Goal: Information Seeking & Learning: Learn about a topic

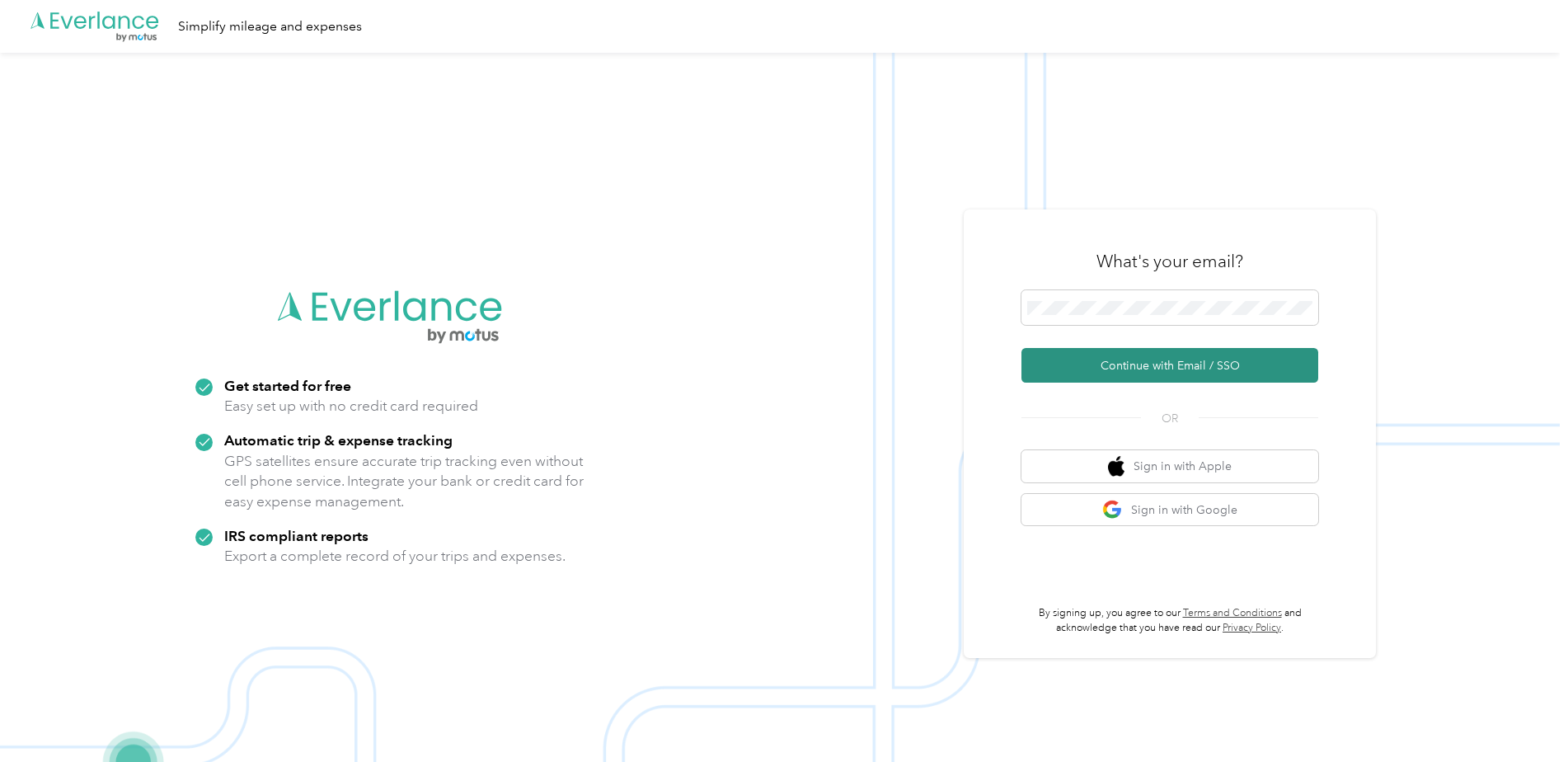
click at [1184, 367] on button "Continue with Email / SSO" at bounding box center [1170, 365] width 297 height 35
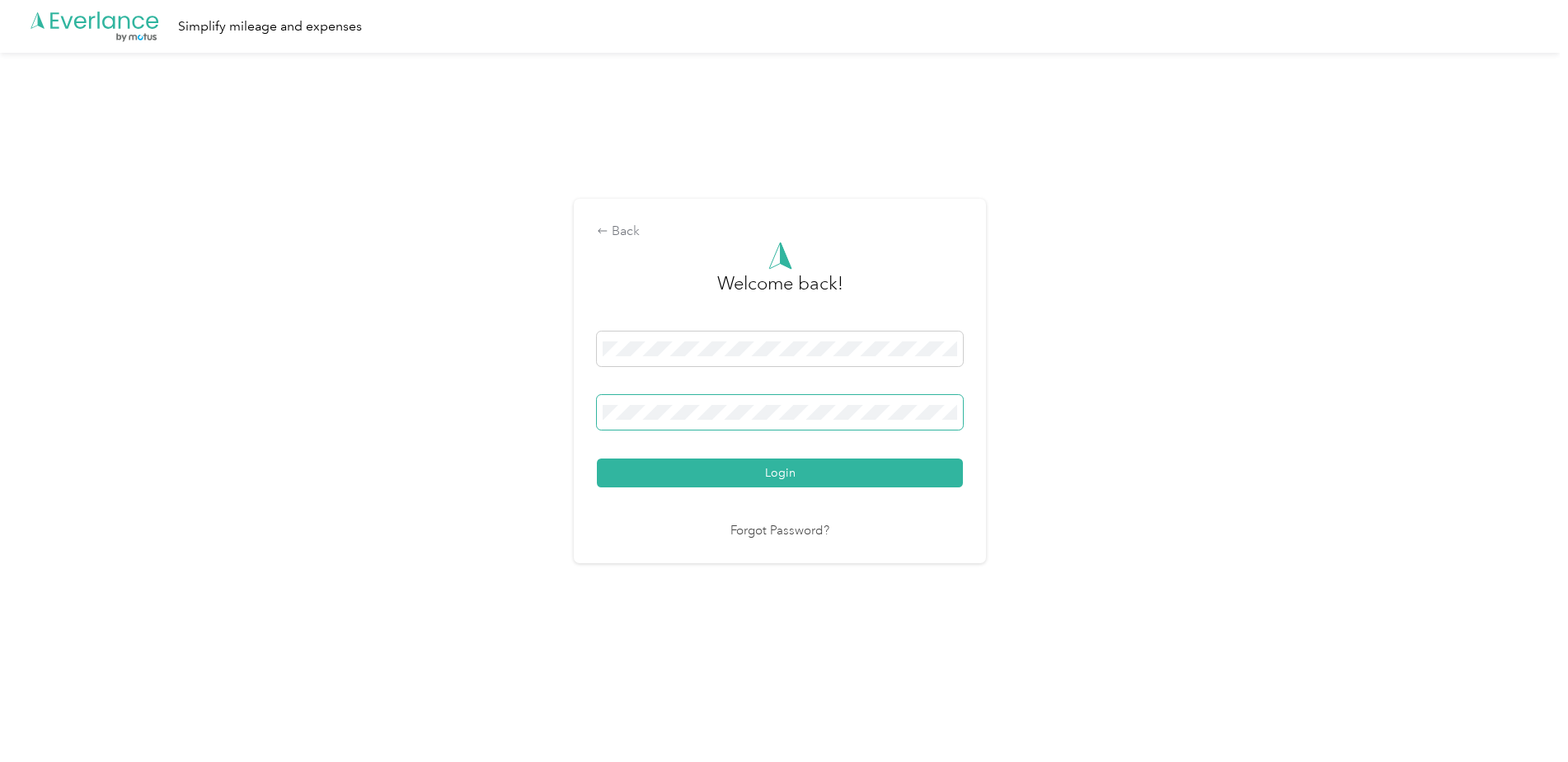
click at [597, 458] on button "Login" at bounding box center [780, 472] width 366 height 29
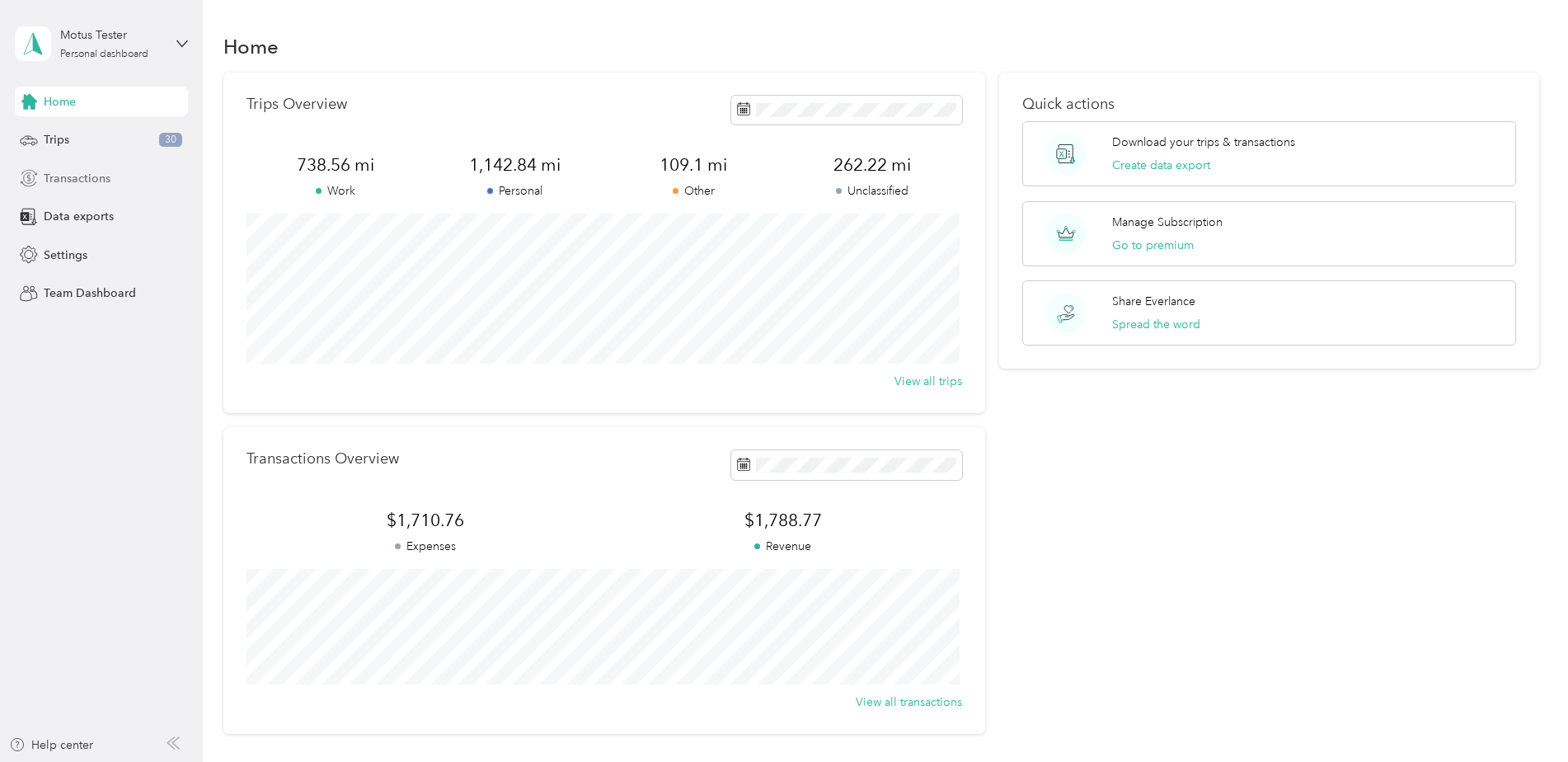
click at [77, 185] on span "Transactions" at bounding box center [77, 178] width 67 height 17
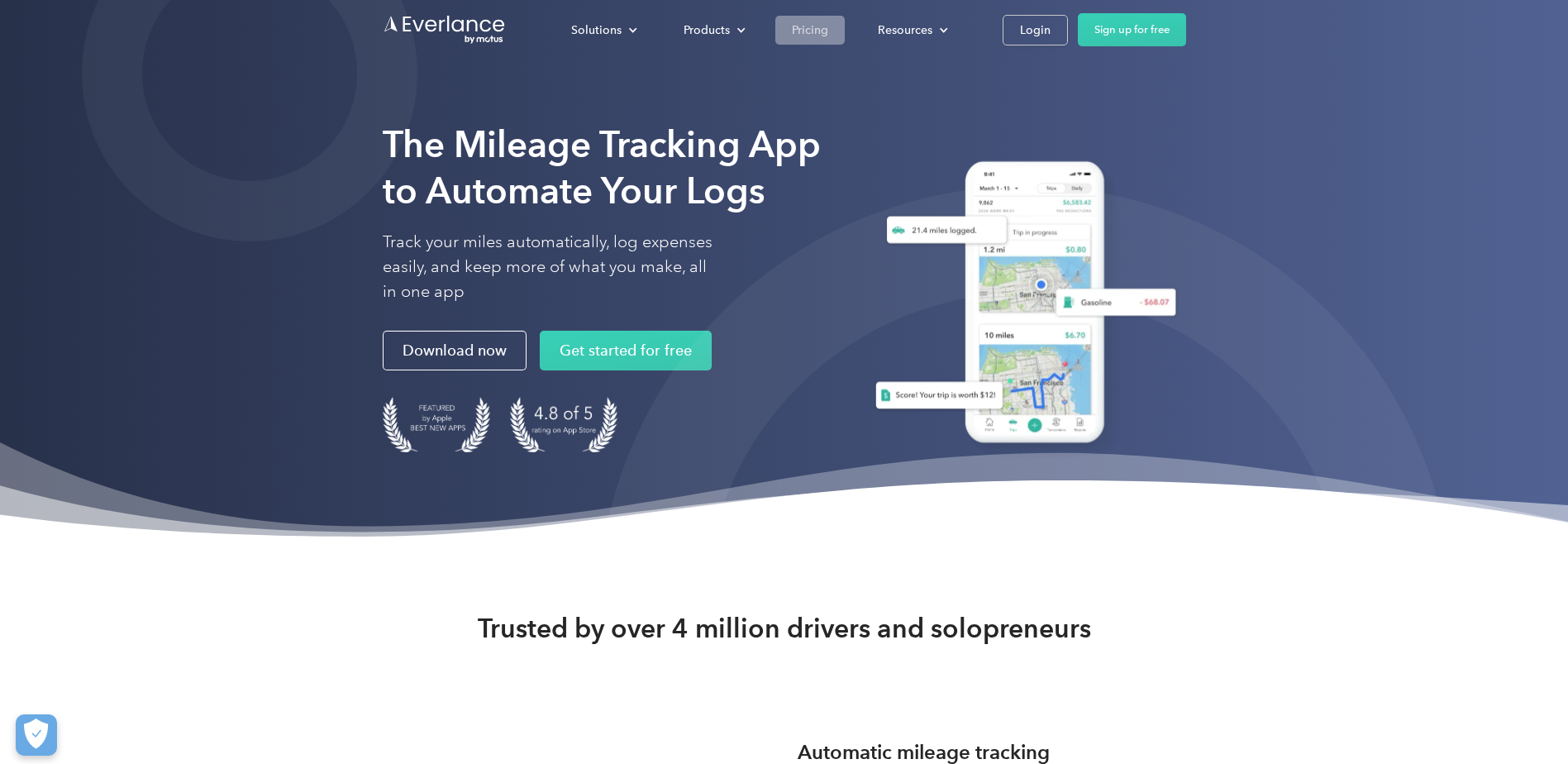
click at [798, 31] on div "Pricing" at bounding box center [811, 29] width 37 height 21
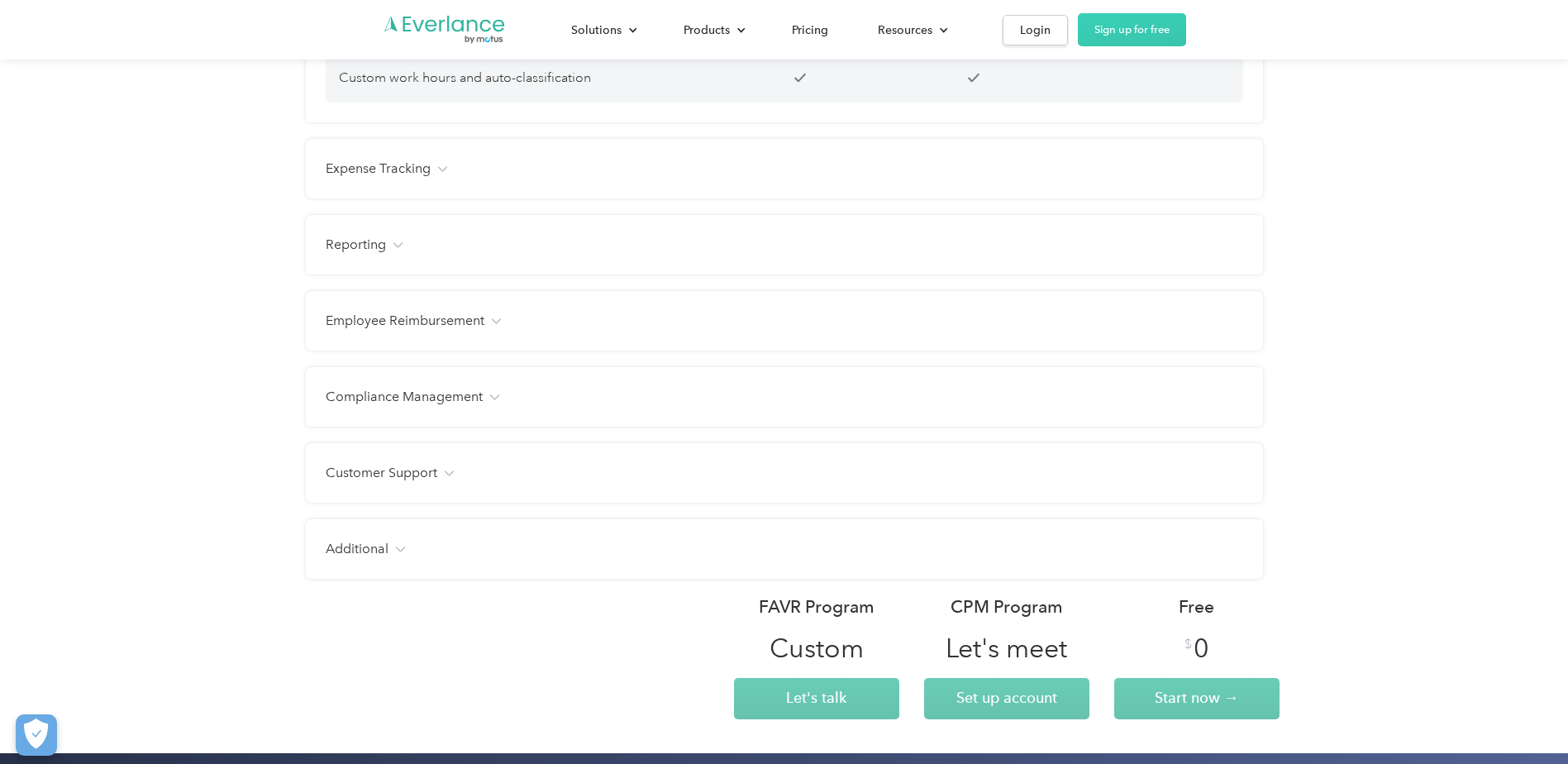
scroll to position [1901, 0]
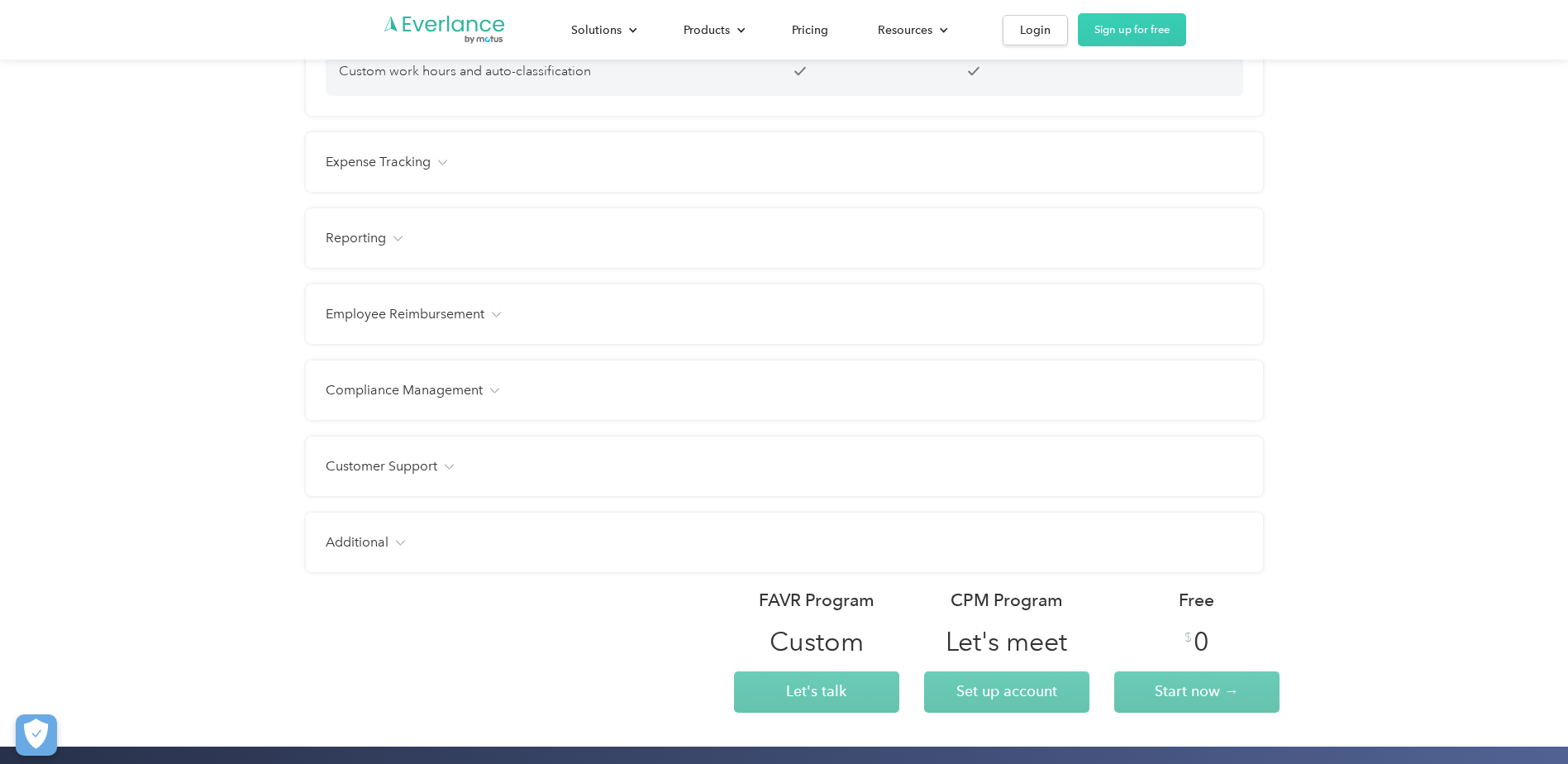
click at [806, 172] on div "Expense Tracking" at bounding box center [784, 162] width 918 height 20
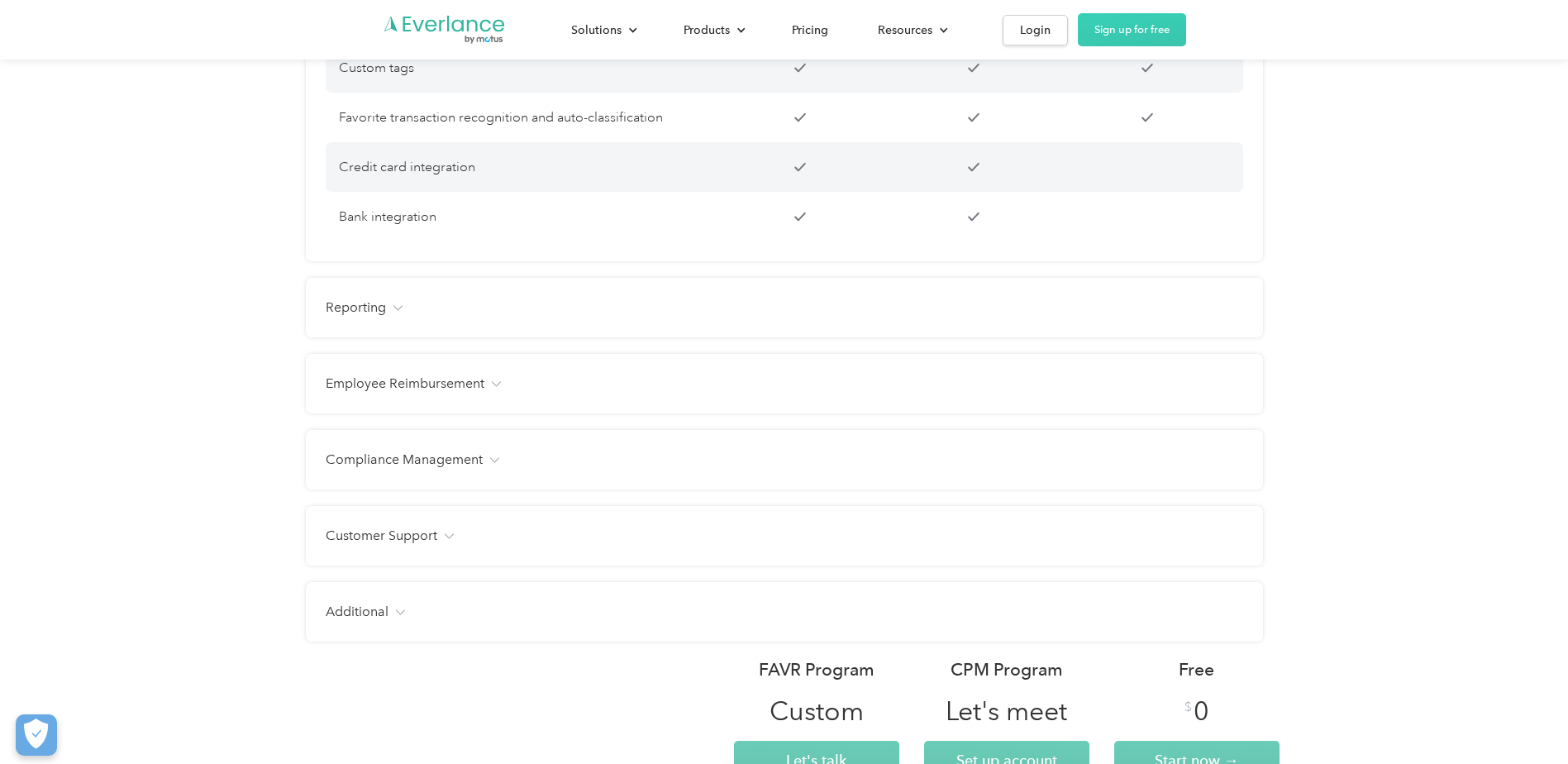
click at [813, 315] on div "Reporting Management dashboard Instant trip and expense visibility Full route m…" at bounding box center [784, 307] width 958 height 60
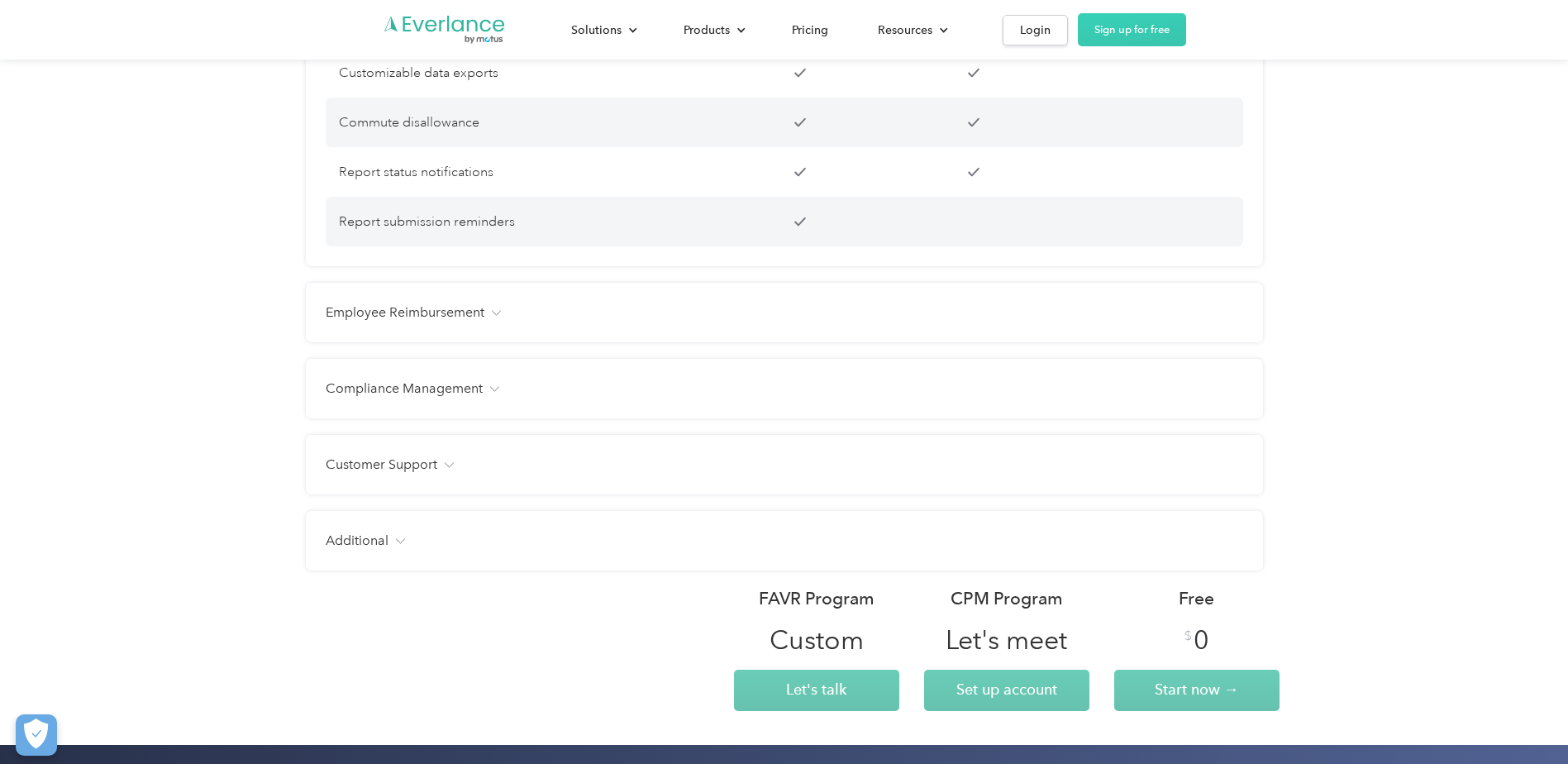
scroll to position [2893, 0]
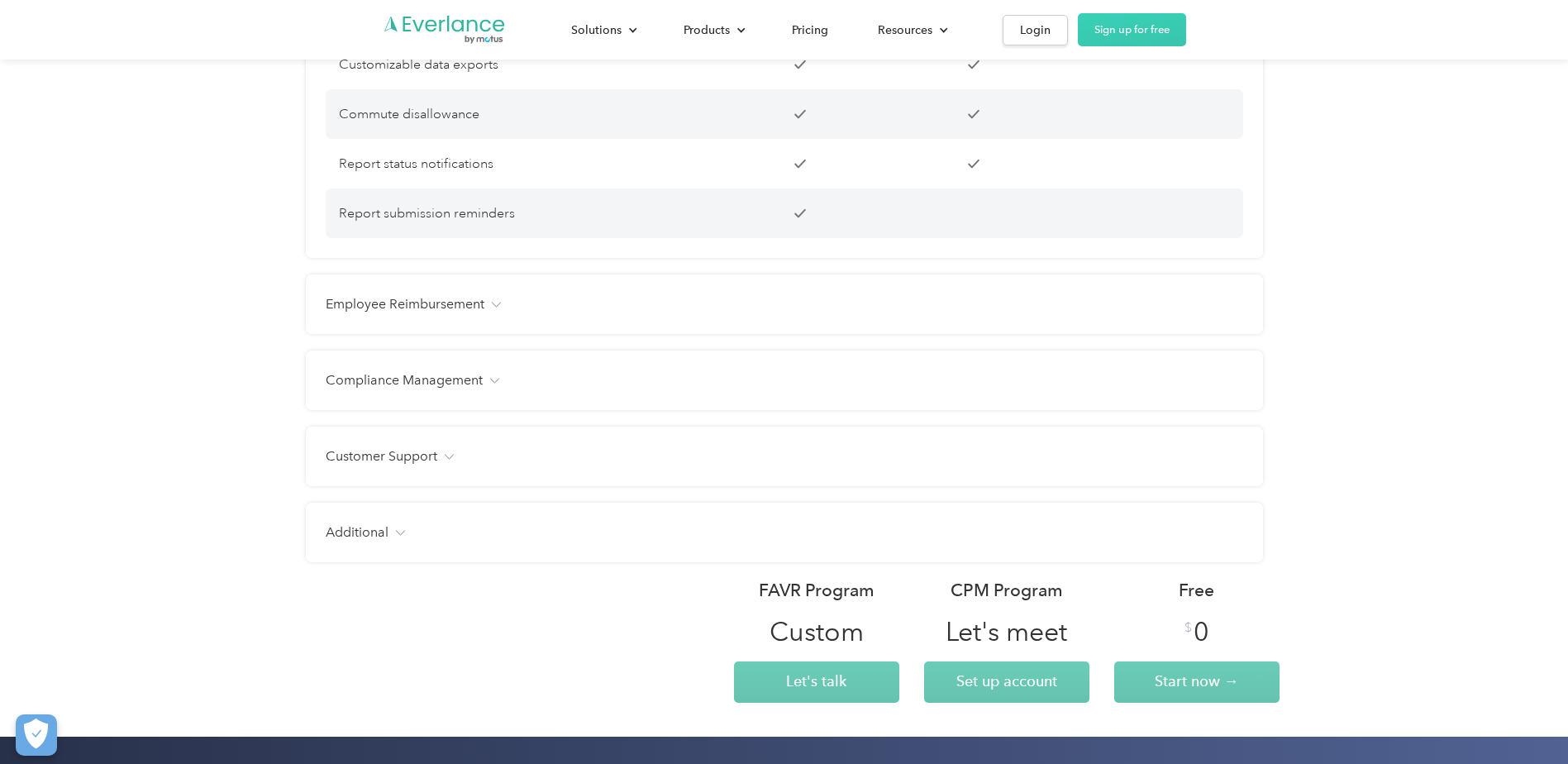
click at [831, 307] on div "Employee Reimbursement Tax-free benefit Customizable mileage rates Customizable…" at bounding box center [784, 304] width 958 height 60
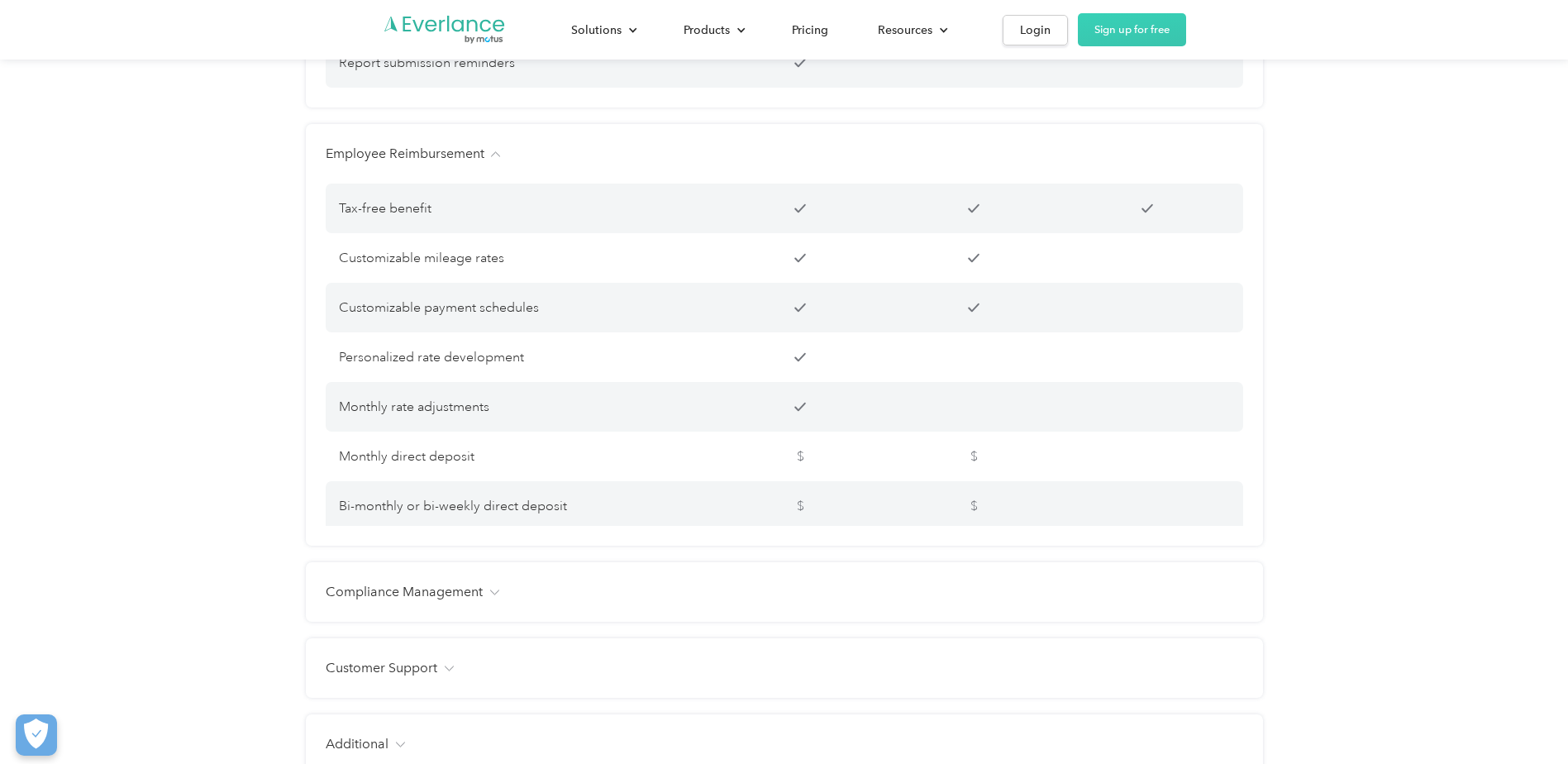
scroll to position [3224, 0]
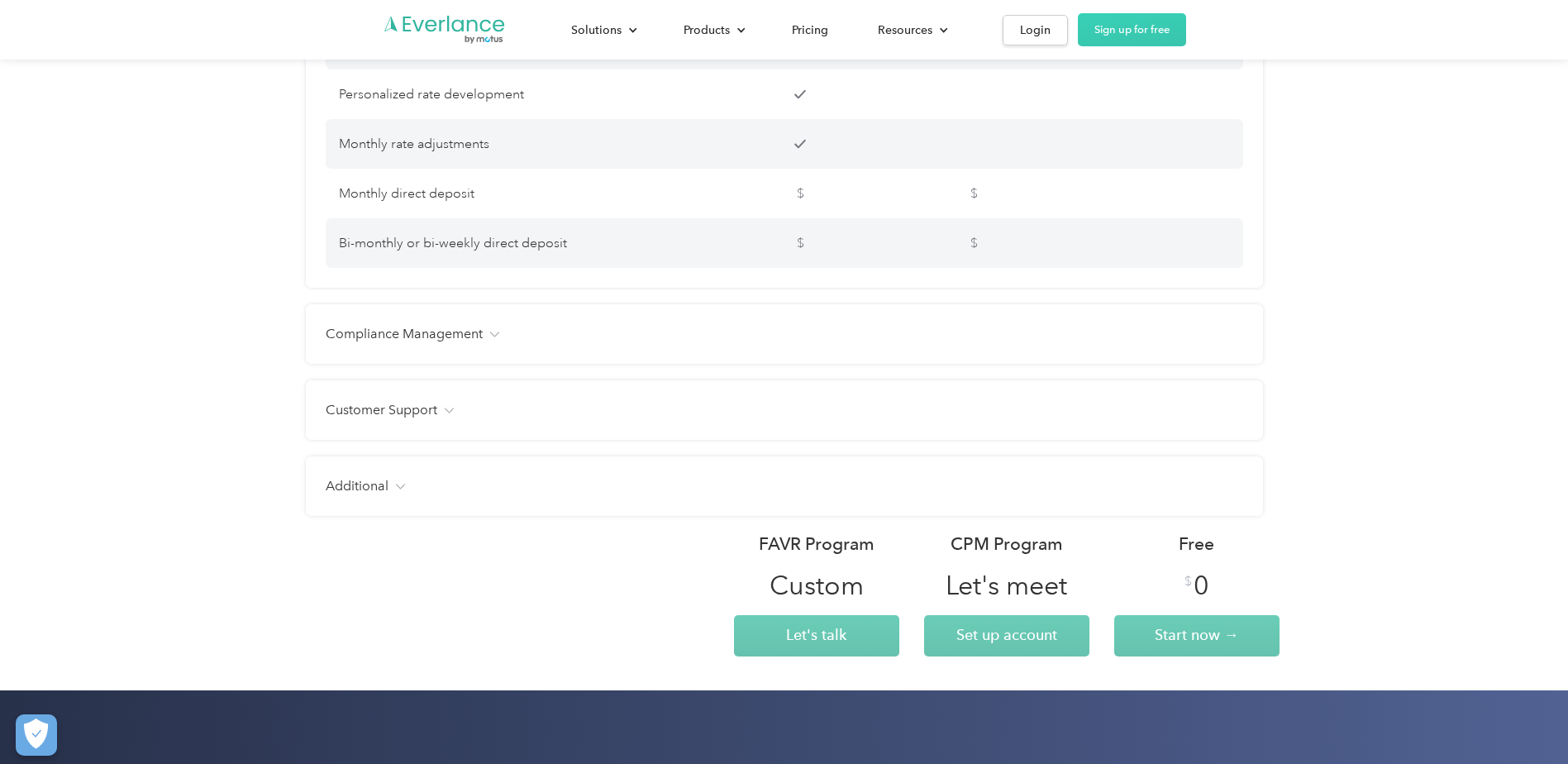
click at [816, 344] on div "Compliance Management" at bounding box center [784, 334] width 918 height 20
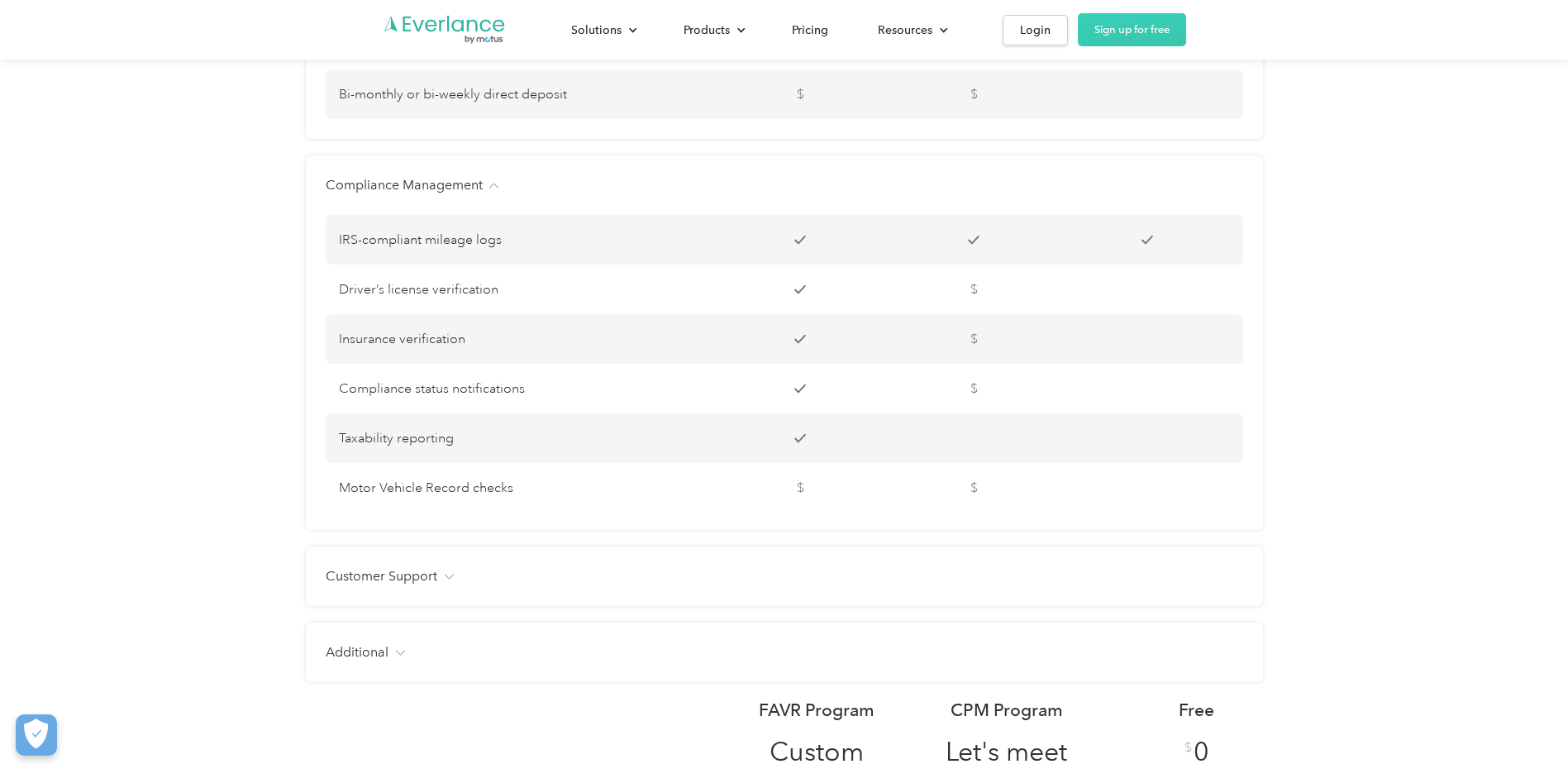
scroll to position [3720, 0]
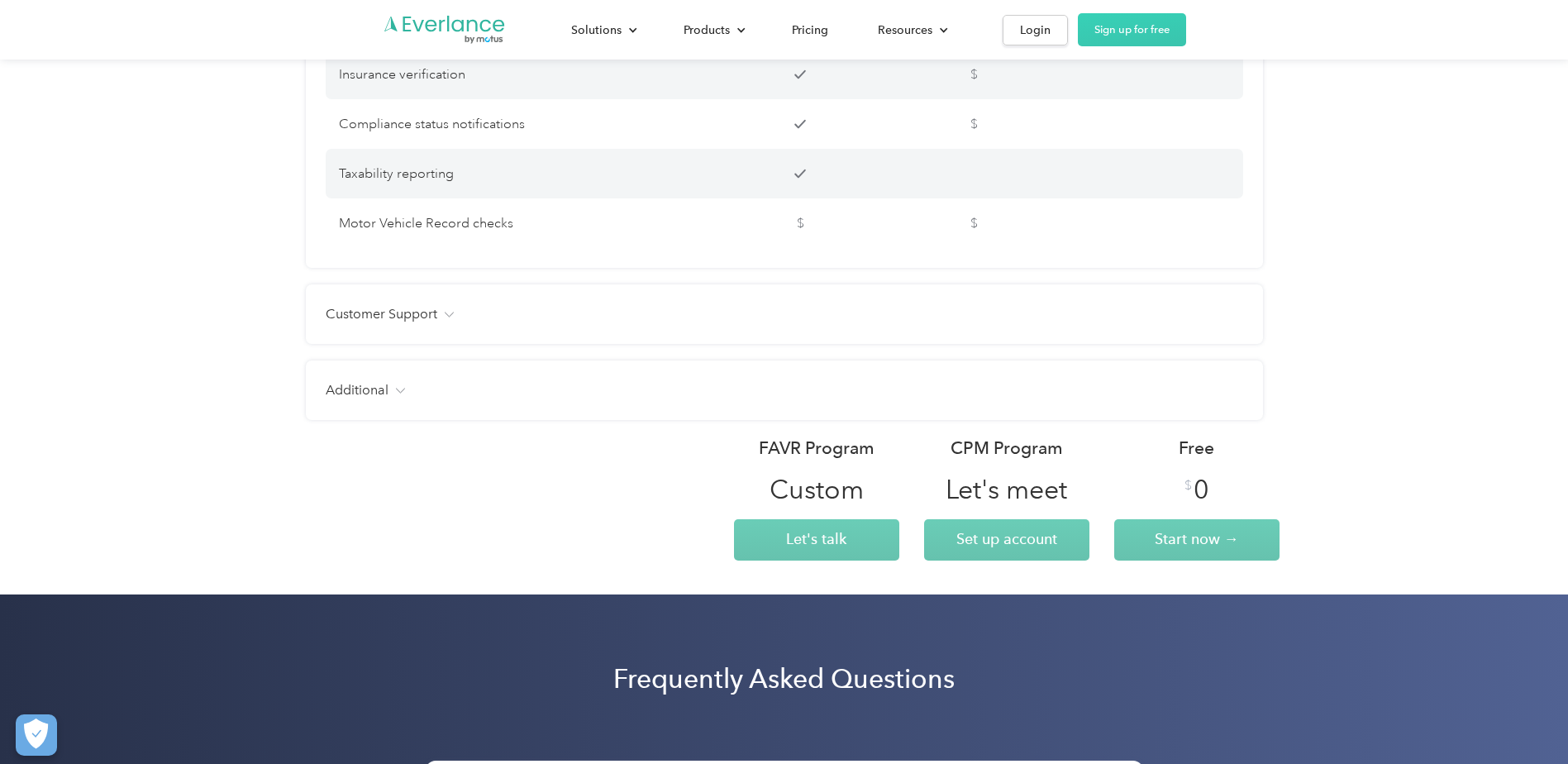
click at [831, 324] on div "Customer Support" at bounding box center [784, 314] width 918 height 20
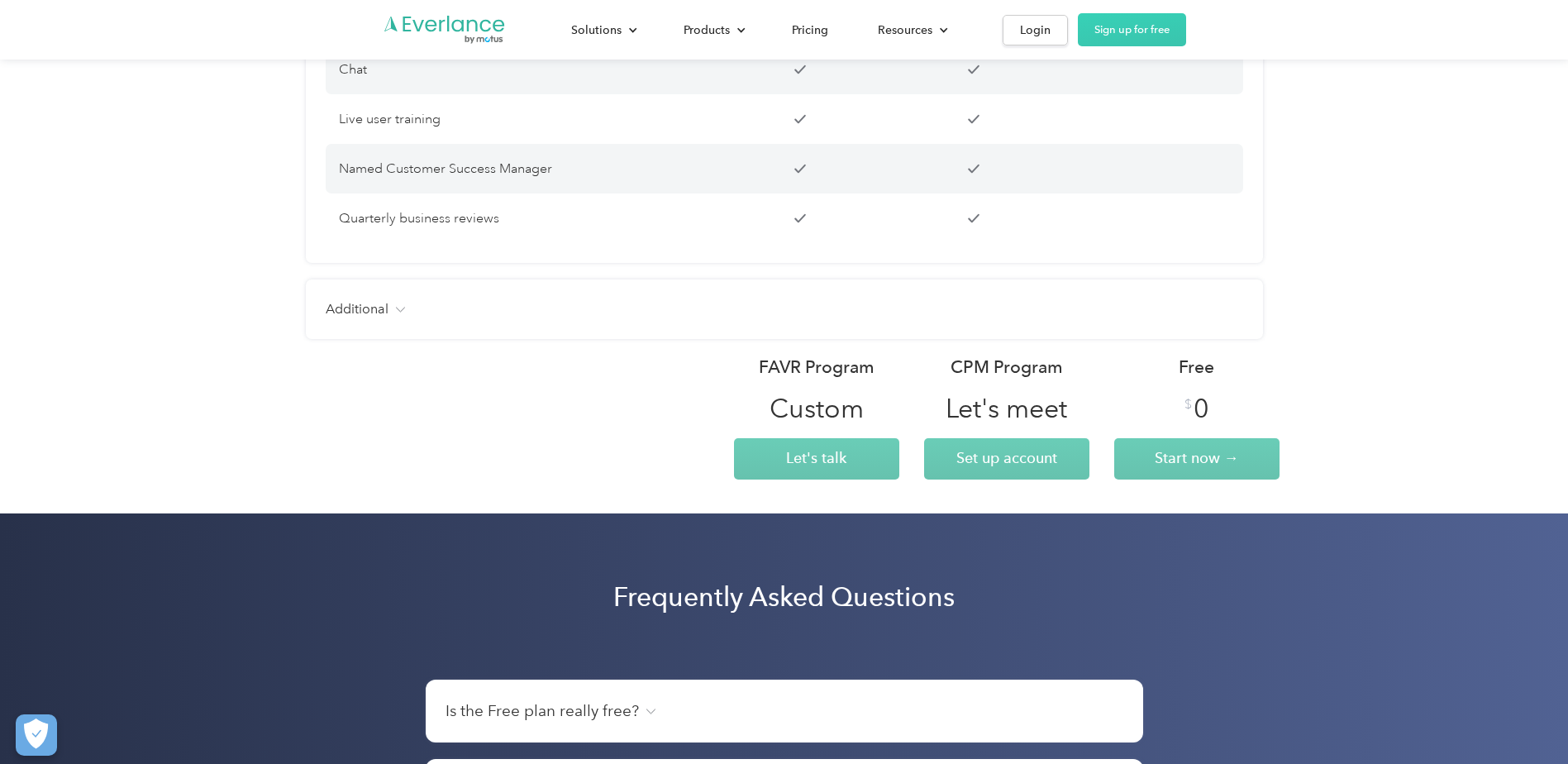
scroll to position [4133, 0]
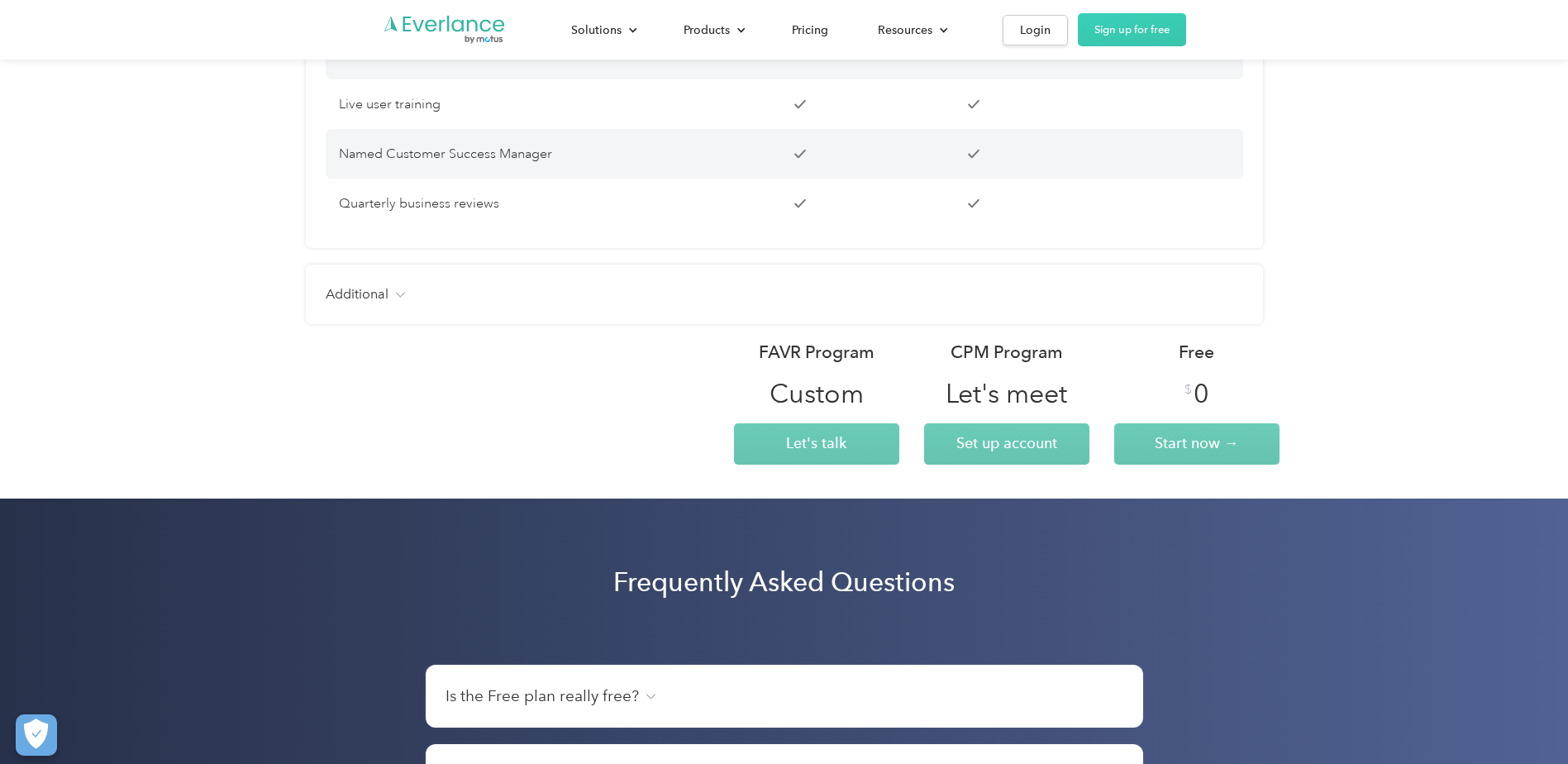
click at [845, 301] on div "Additional Users Unlimited Unlimited Up to 15 Free manager and admin-only licen…" at bounding box center [784, 295] width 958 height 60
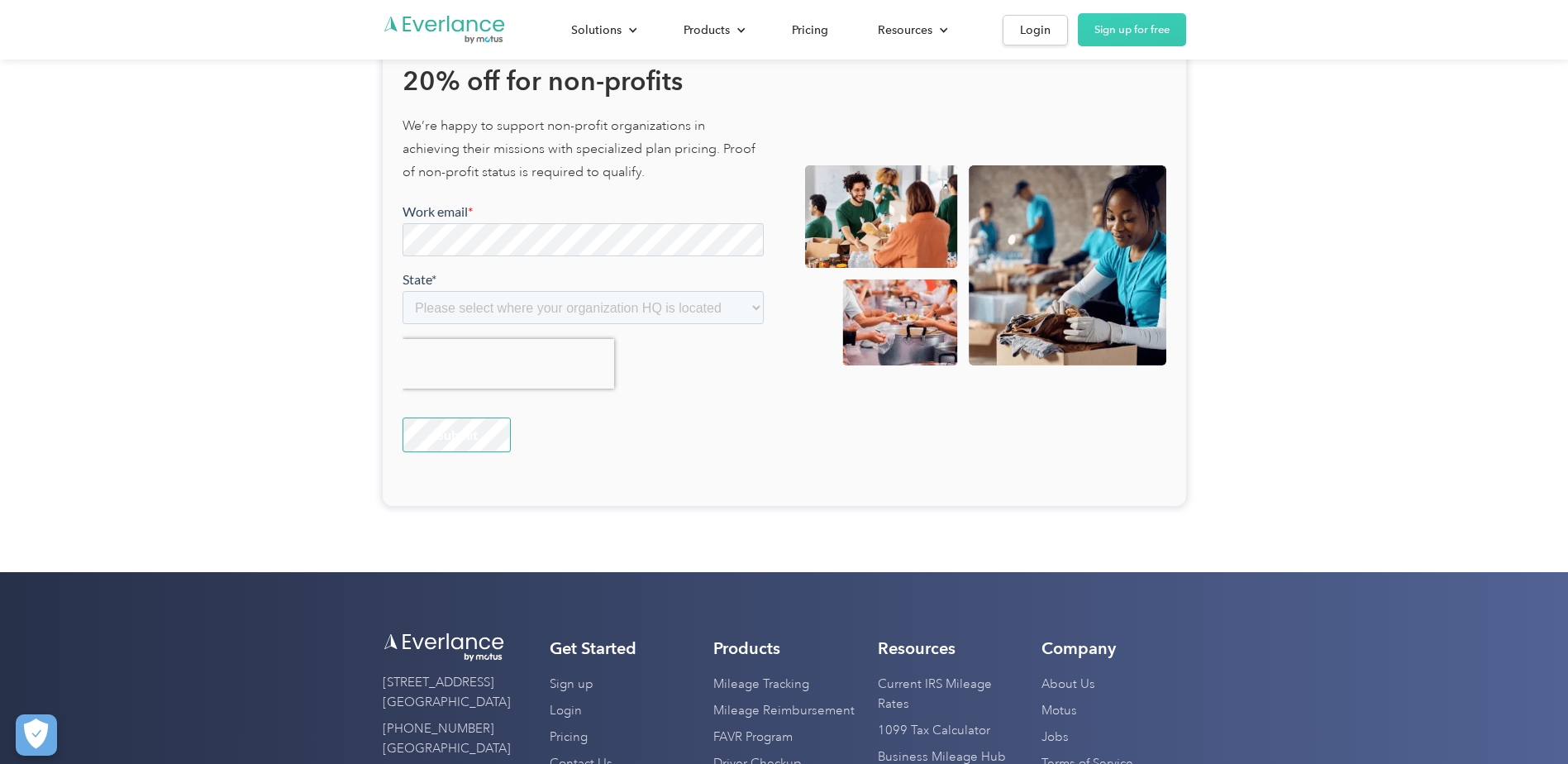
scroll to position [6861, 0]
